Goal: Task Accomplishment & Management: Manage account settings

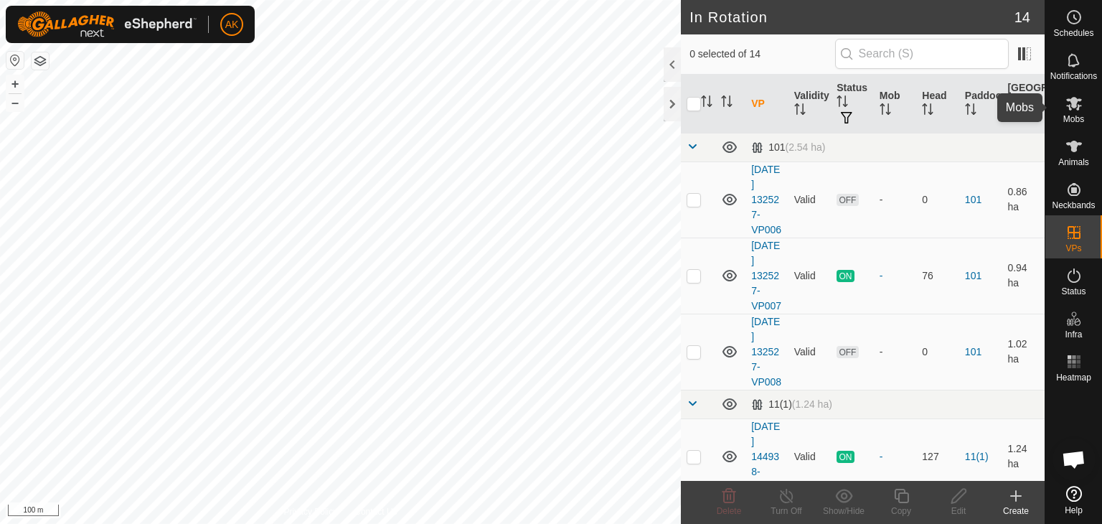
click at [1074, 105] on icon at bounding box center [1074, 104] width 16 height 14
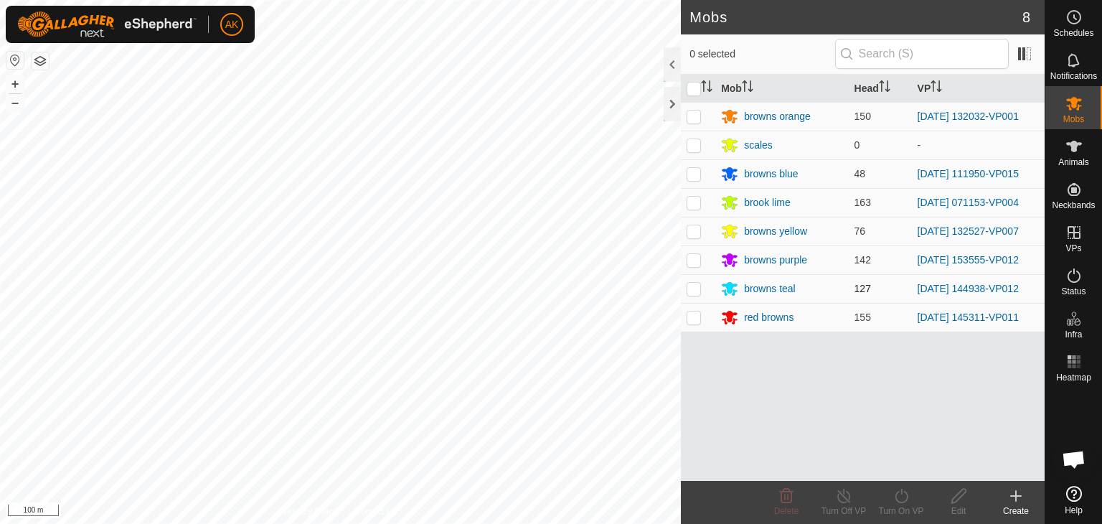
click at [697, 287] on p-checkbox at bounding box center [694, 288] width 14 height 11
checkbox input "true"
click at [905, 492] on icon at bounding box center [901, 496] width 13 height 14
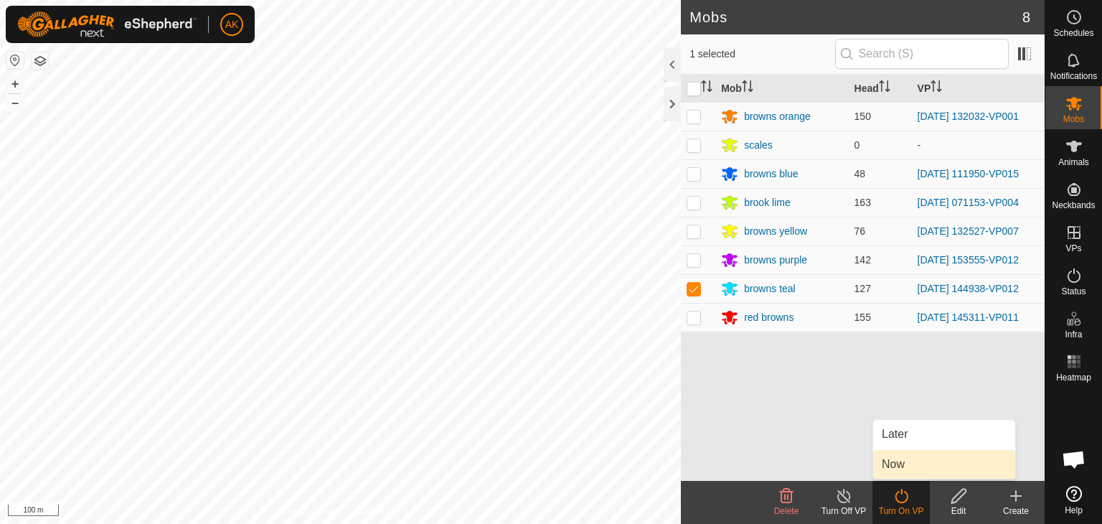
click at [905, 469] on link "Now" at bounding box center [944, 464] width 142 height 29
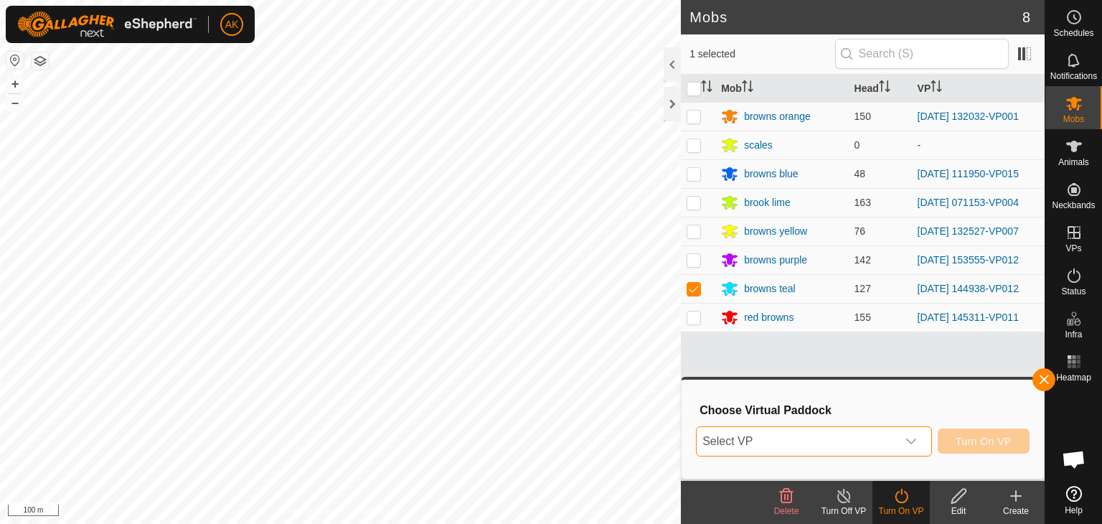
click at [844, 433] on span "Select VP" at bounding box center [797, 441] width 200 height 29
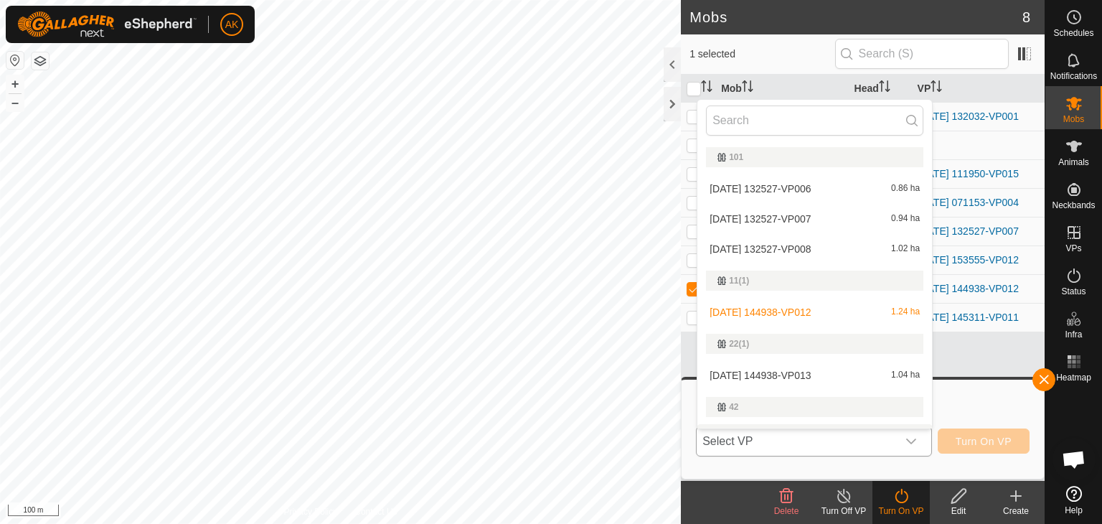
scroll to position [24, 0]
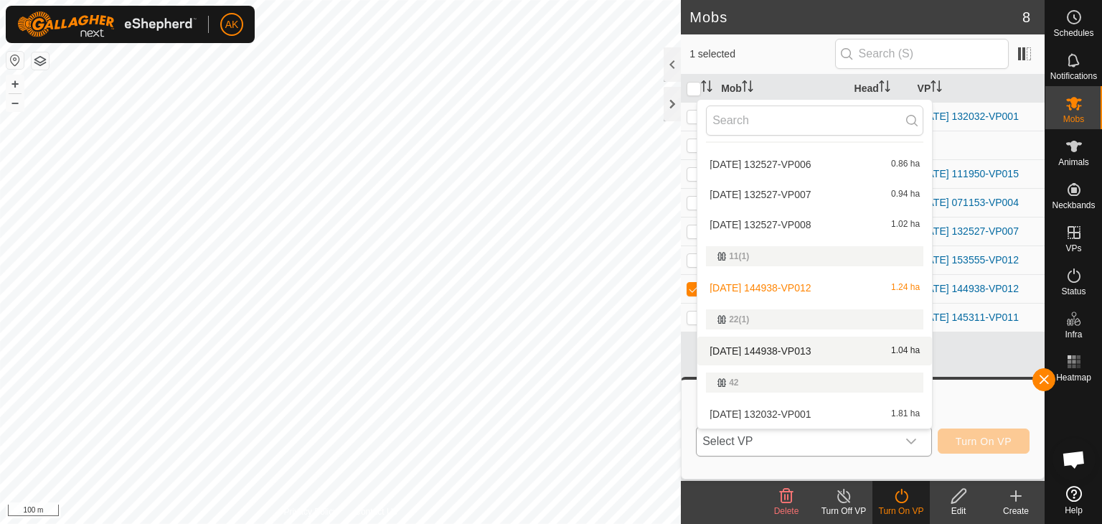
click at [789, 348] on li "[DATE] 144938-VP013 1.04 ha" at bounding box center [814, 350] width 235 height 29
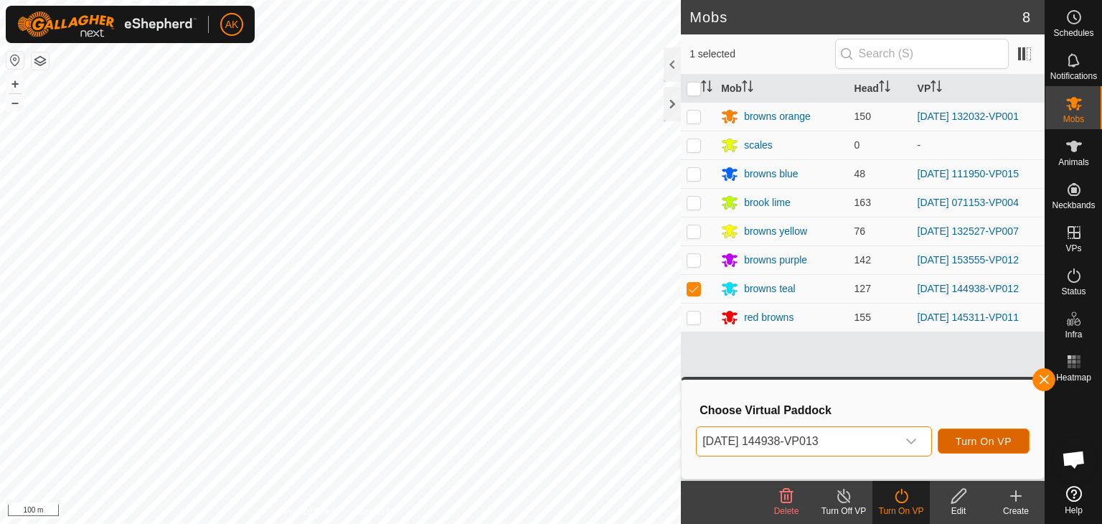
click at [989, 445] on span "Turn On VP" at bounding box center [984, 440] width 56 height 11
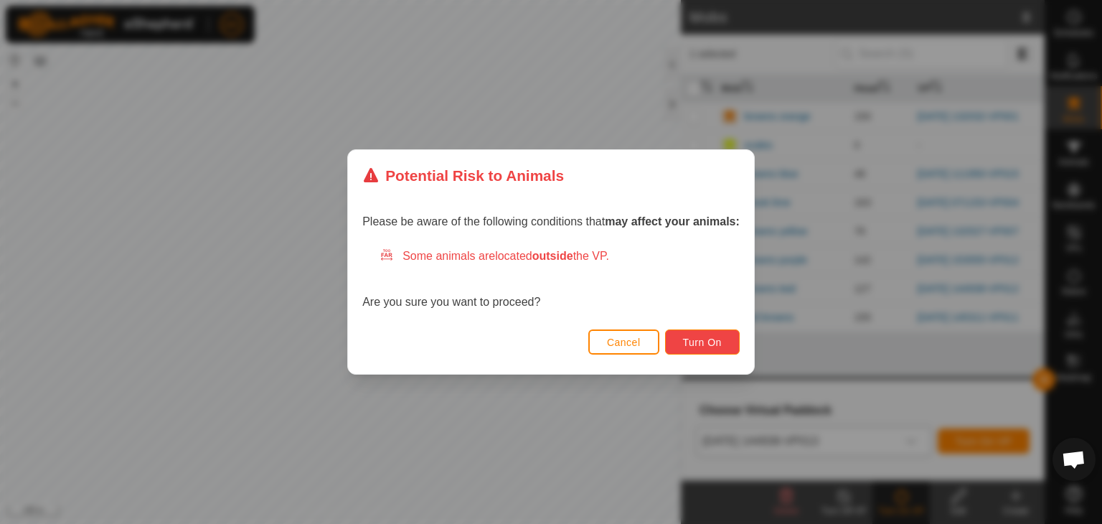
click at [696, 347] on span "Turn On" at bounding box center [702, 341] width 39 height 11
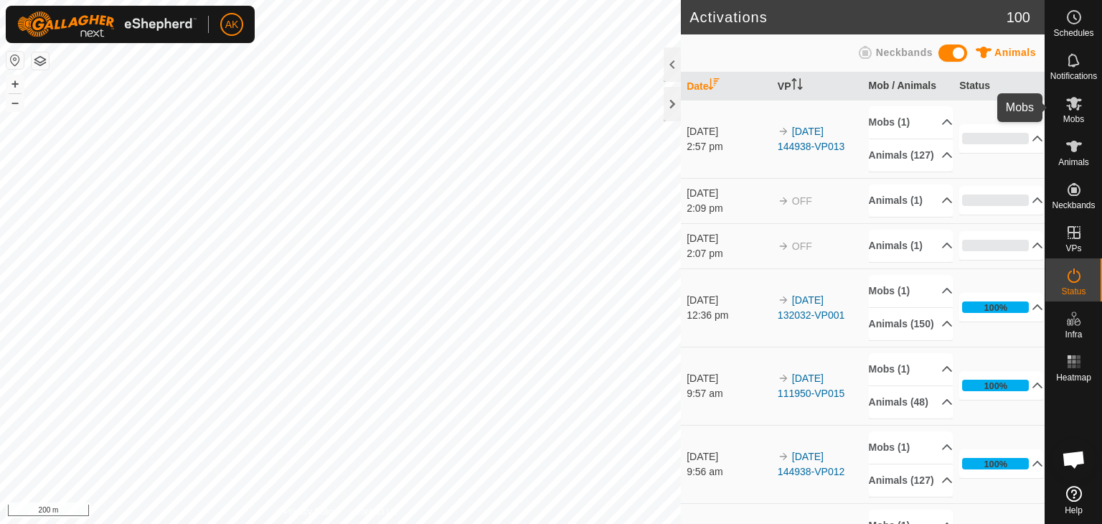
click at [1078, 108] on icon at bounding box center [1074, 104] width 16 height 14
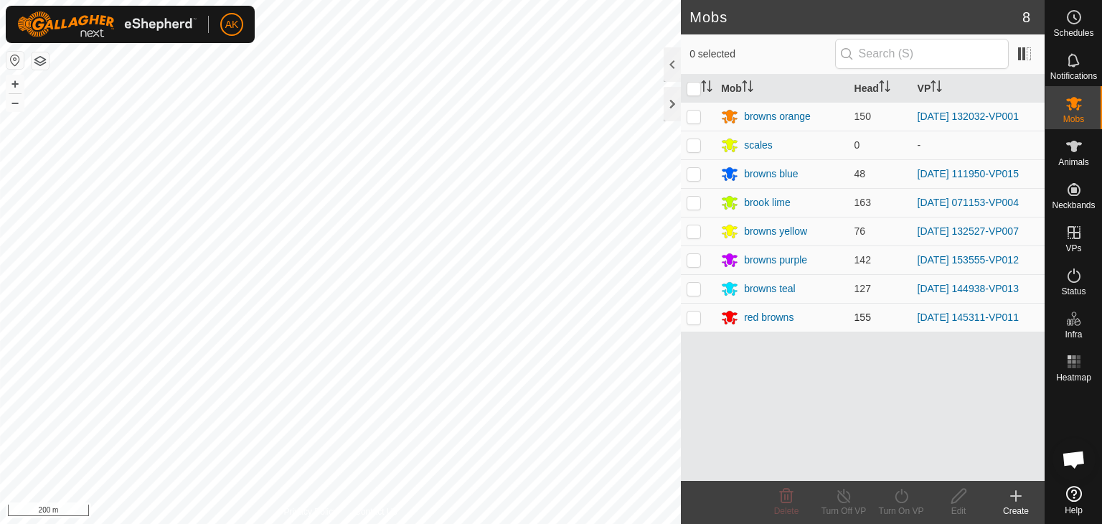
click at [692, 316] on p-checkbox at bounding box center [694, 316] width 14 height 11
checkbox input "true"
click at [901, 491] on icon at bounding box center [901, 496] width 13 height 14
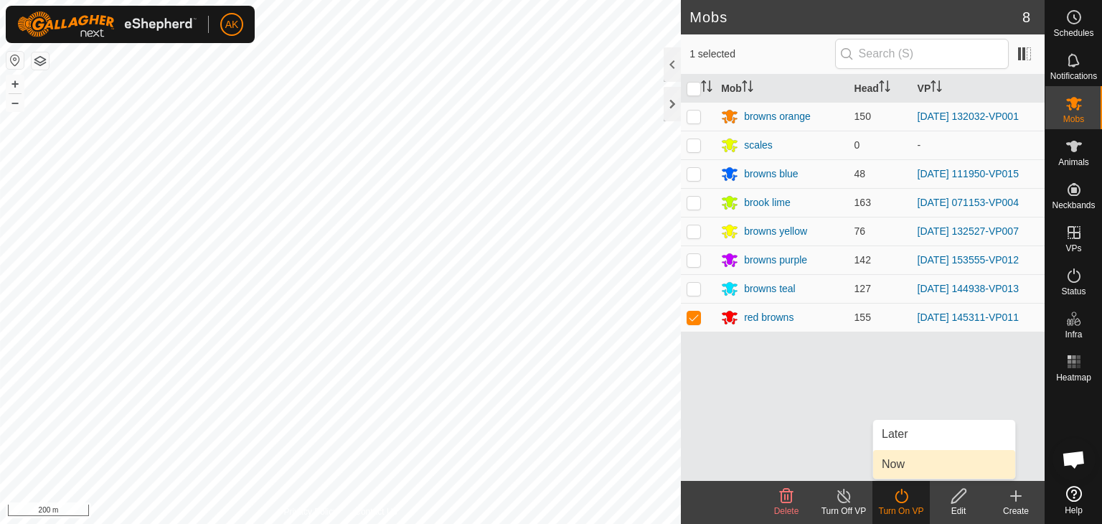
click at [896, 452] on link "Now" at bounding box center [944, 464] width 142 height 29
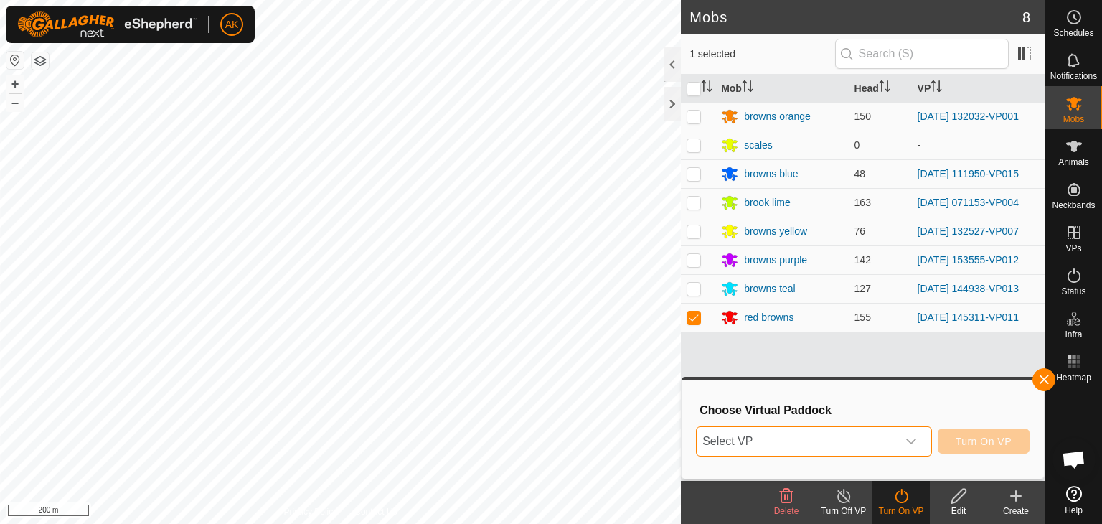
click at [885, 440] on span "Select VP" at bounding box center [797, 441] width 200 height 29
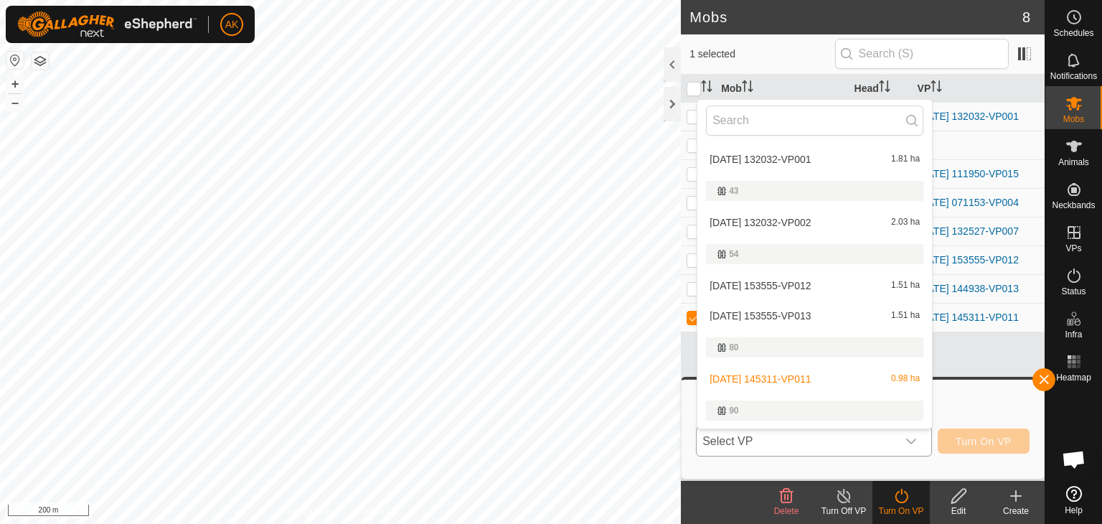
scroll to position [311, 0]
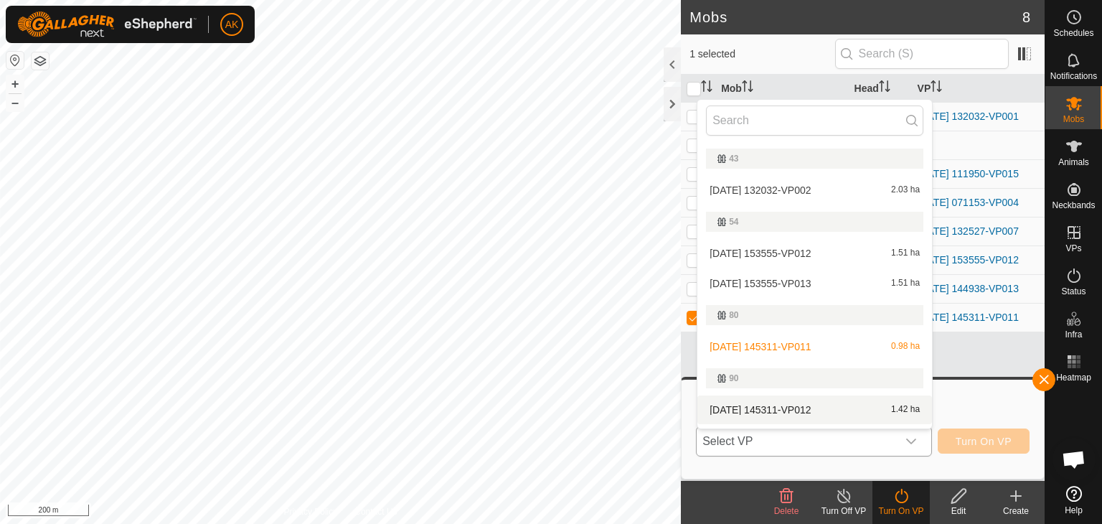
click at [773, 410] on li "[DATE] 145311-VP012 1.42 ha" at bounding box center [814, 409] width 235 height 29
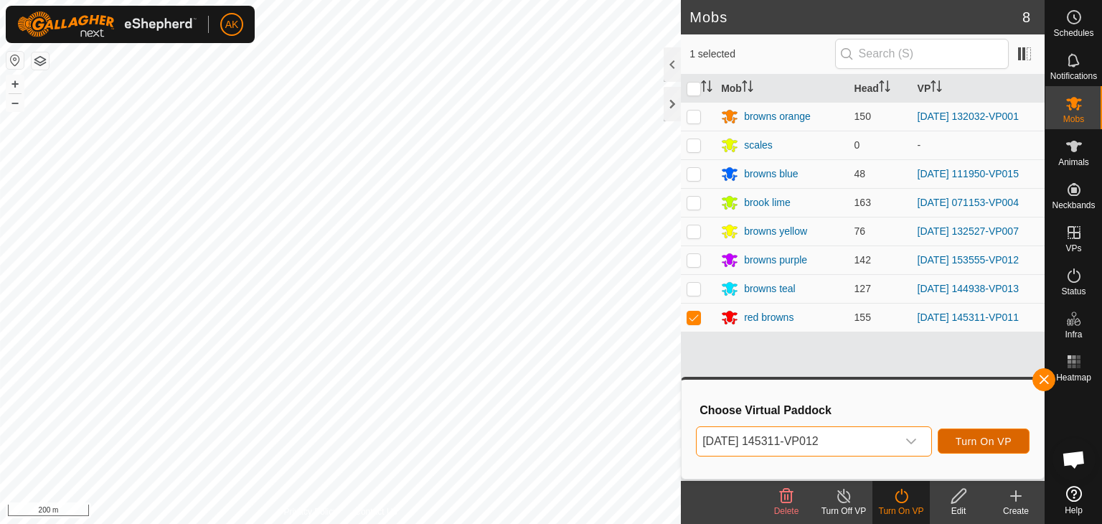
click at [986, 448] on button "Turn On VP" at bounding box center [984, 440] width 92 height 25
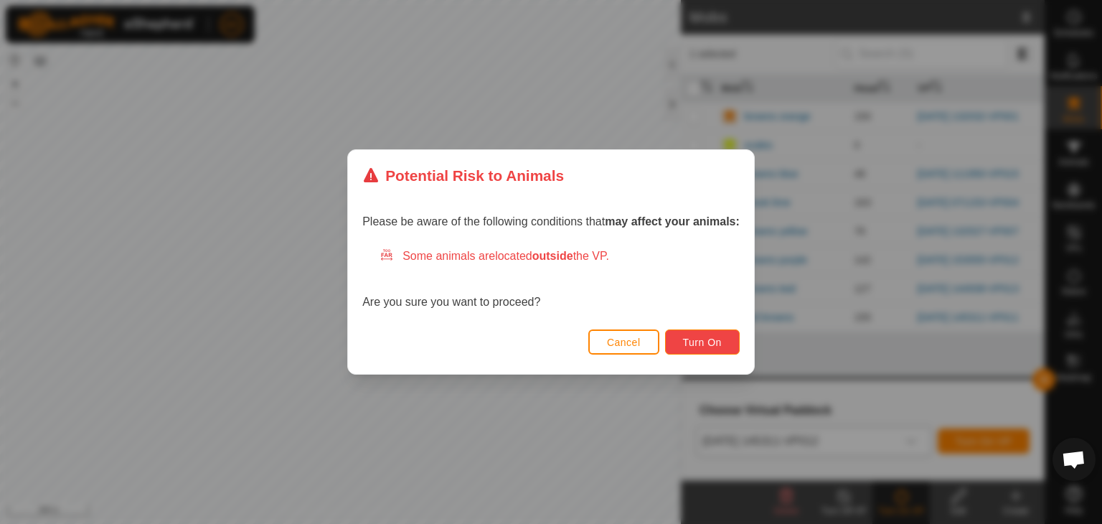
click at [722, 341] on span "Turn On" at bounding box center [702, 341] width 39 height 11
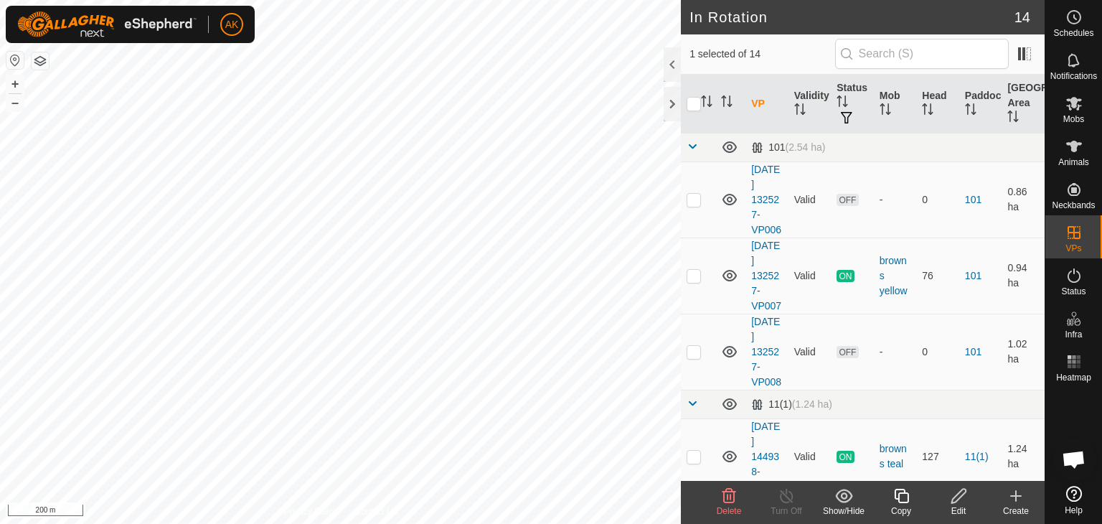
click at [953, 503] on icon at bounding box center [959, 495] width 18 height 17
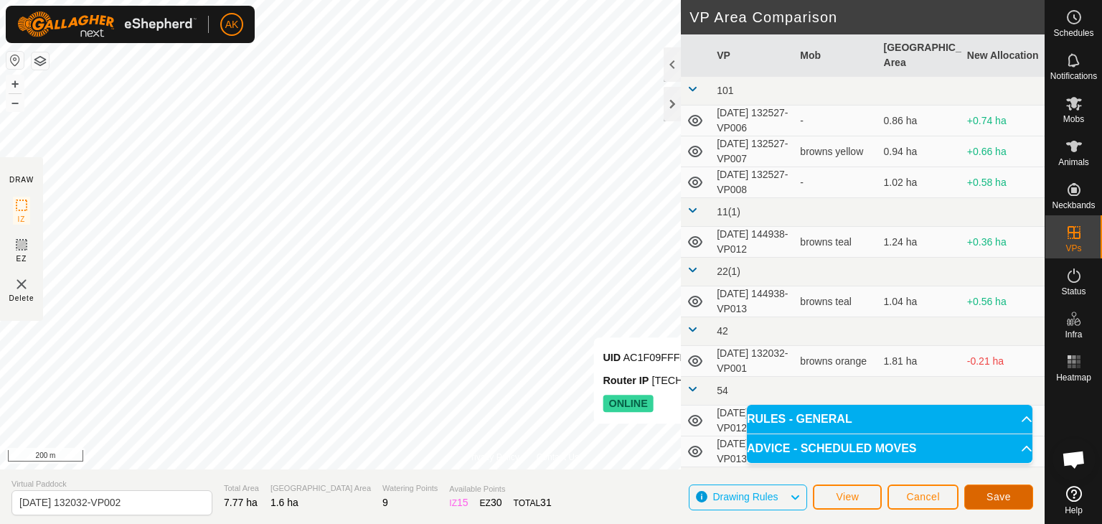
click at [1004, 496] on span "Save" at bounding box center [998, 496] width 24 height 11
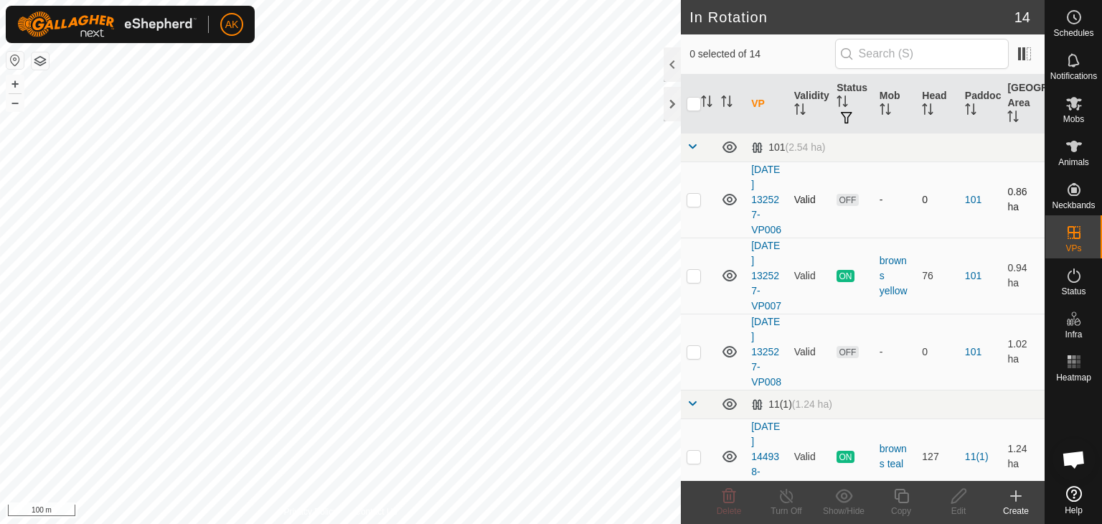
click at [844, 206] on span "OFF" at bounding box center [848, 200] width 22 height 12
click at [691, 205] on p-checkbox at bounding box center [694, 199] width 14 height 11
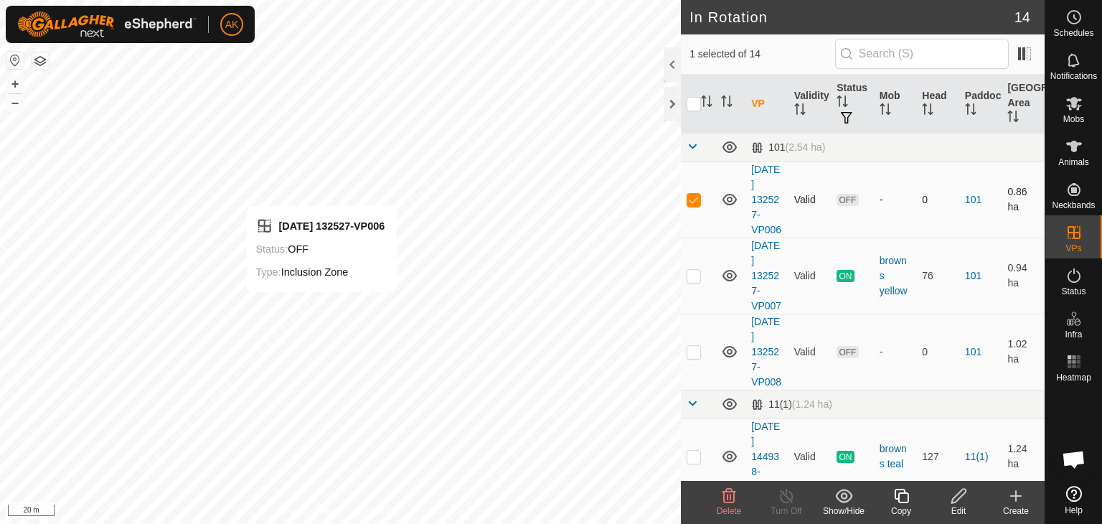
checkbox input "false"
checkbox input "true"
checkbox input "false"
click at [720, 499] on icon at bounding box center [728, 495] width 17 height 17
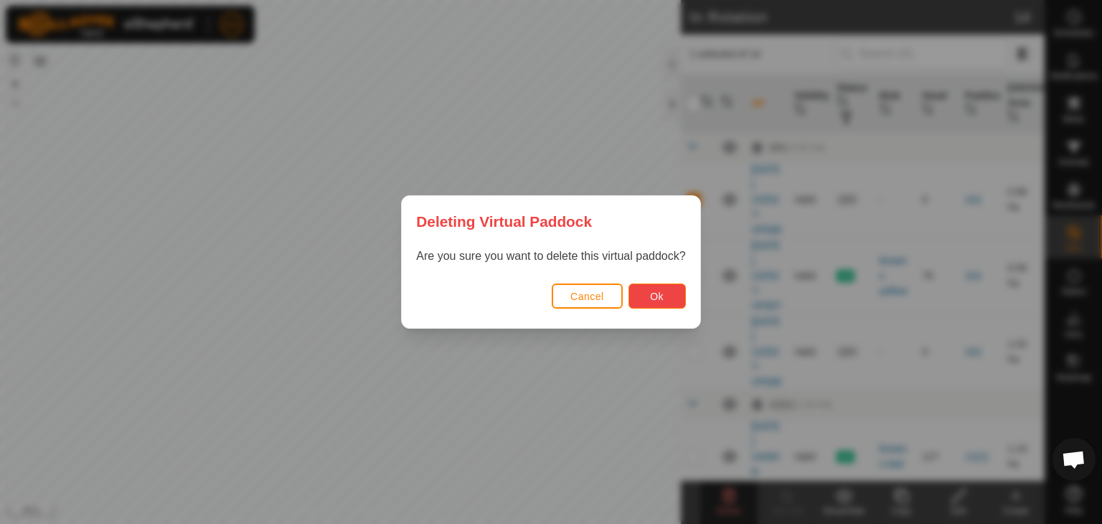
click at [649, 291] on button "Ok" at bounding box center [656, 295] width 57 height 25
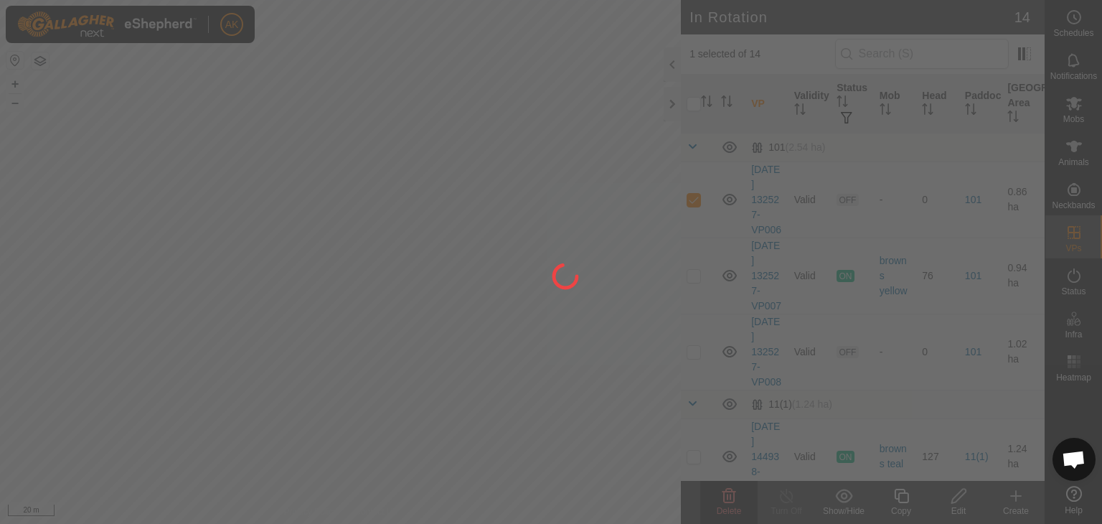
checkbox input "false"
